Goal: Information Seeking & Learning: Learn about a topic

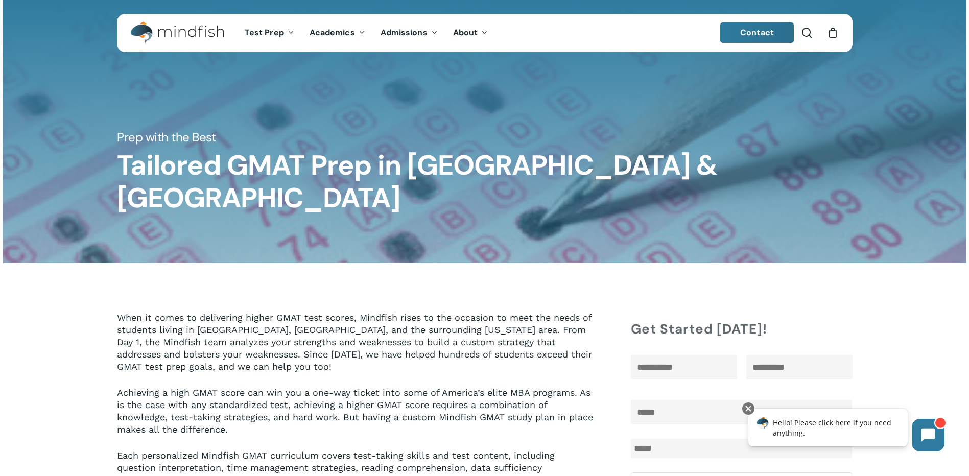
drag, startPoint x: 398, startPoint y: 281, endPoint x: 381, endPoint y: 126, distance: 155.3
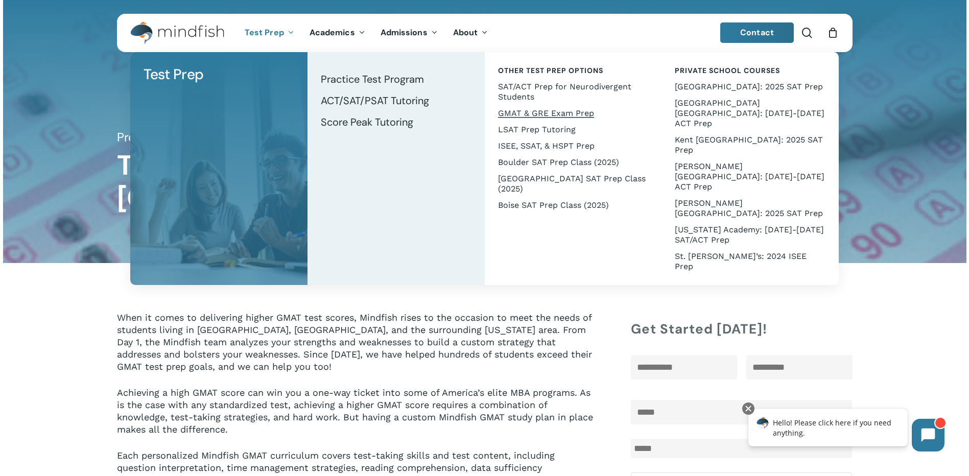
click at [547, 113] on span "GMAT & GRE Exam Prep" at bounding box center [546, 113] width 96 height 10
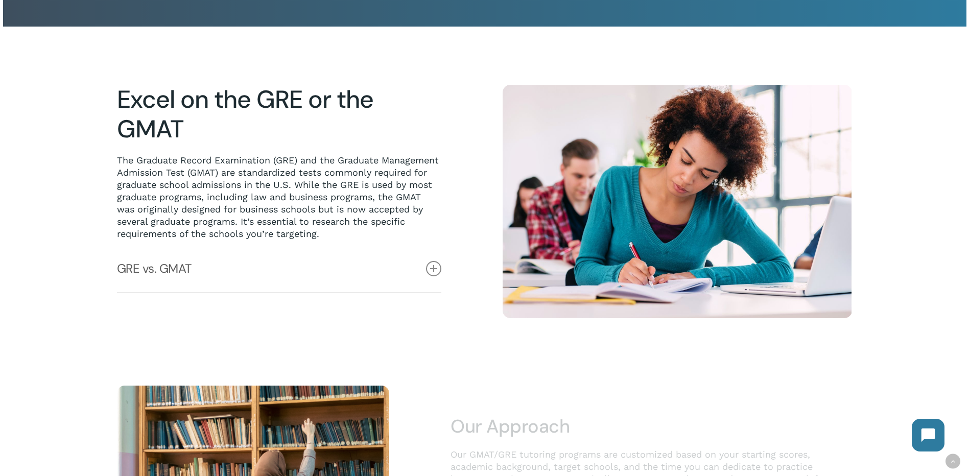
scroll to position [256, 0]
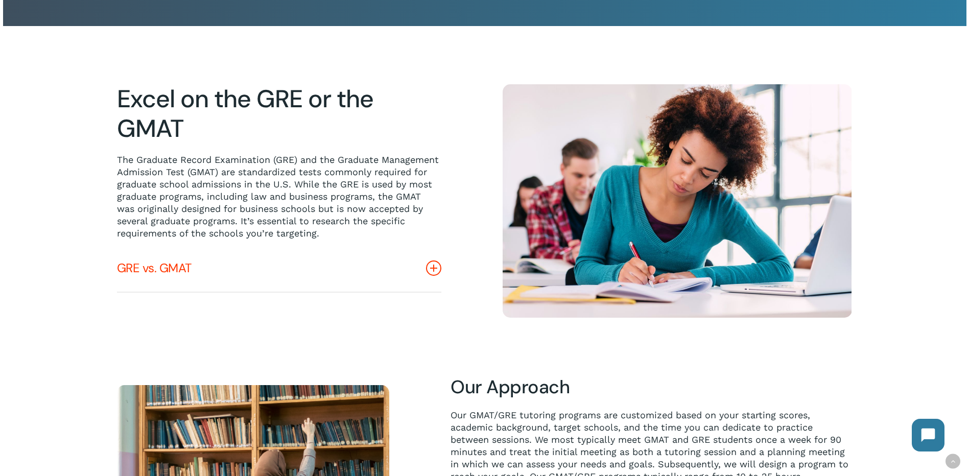
click at [435, 273] on icon at bounding box center [433, 268] width 15 height 15
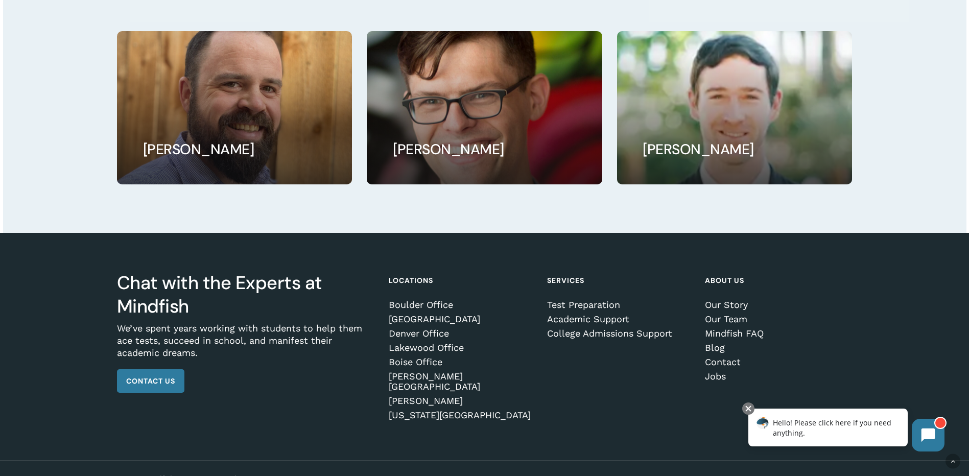
scroll to position [1158, 0]
